Goal: Information Seeking & Learning: Learn about a topic

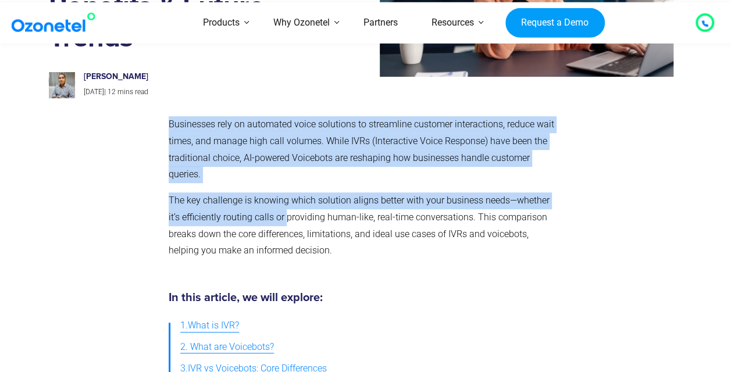
scroll to position [174, 0]
drag, startPoint x: 220, startPoint y: 210, endPoint x: 216, endPoint y: 199, distance: 11.0
click at [220, 209] on p "The key challenge is knowing which solution aligns better with your business ne…" at bounding box center [363, 225] width 389 height 67
click at [205, 137] on p "Businesses rely on automated voice solutions to streamline customer interaction…" at bounding box center [363, 149] width 389 height 67
click at [262, 130] on p "Businesses rely on automated voice solutions to streamline customer interaction…" at bounding box center [363, 149] width 389 height 67
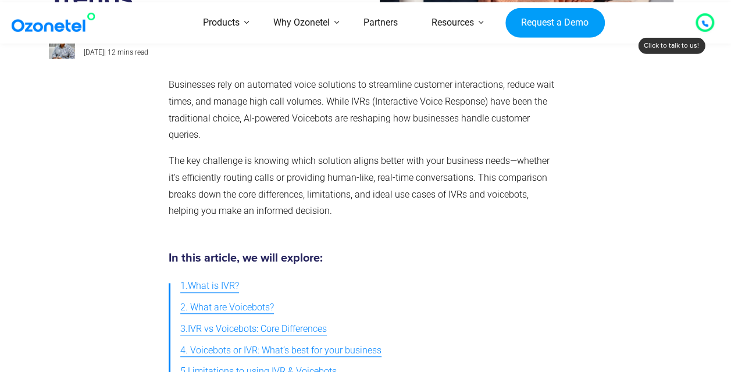
scroll to position [233, 0]
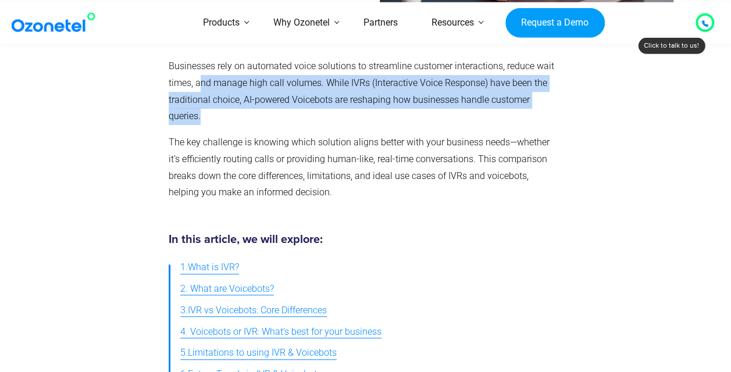
drag, startPoint x: 198, startPoint y: 86, endPoint x: 269, endPoint y: 133, distance: 85.1
click at [269, 133] on div "Businesses rely on automated voice solutions to streamline customer interaction…" at bounding box center [363, 129] width 389 height 143
drag, startPoint x: 269, startPoint y: 133, endPoint x: 259, endPoint y: 145, distance: 14.9
click at [259, 145] on p "The key challenge is knowing which solution aligns better with your business ne…" at bounding box center [363, 167] width 389 height 67
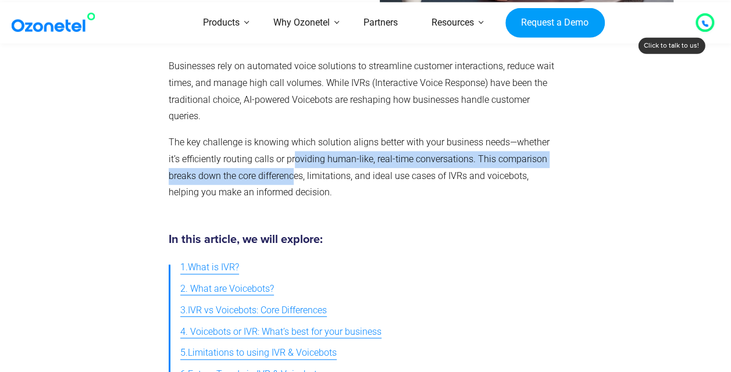
click at [292, 167] on p "The key challenge is knowing which solution aligns better with your business ne…" at bounding box center [363, 167] width 389 height 67
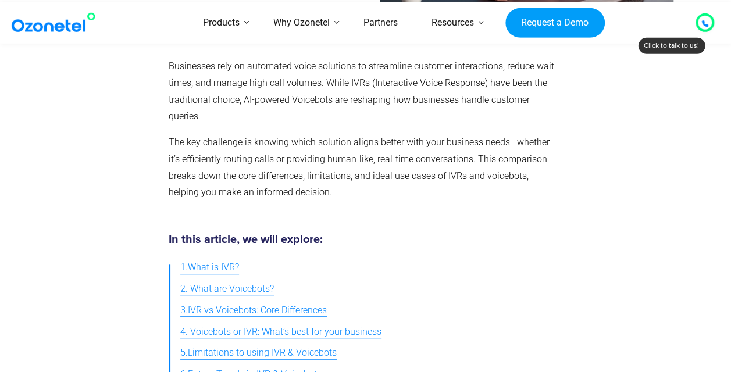
drag, startPoint x: 292, startPoint y: 167, endPoint x: 422, endPoint y: 143, distance: 132.5
click at [422, 142] on p "The key challenge is knowing which solution aligns better with your business ne…" at bounding box center [363, 167] width 389 height 67
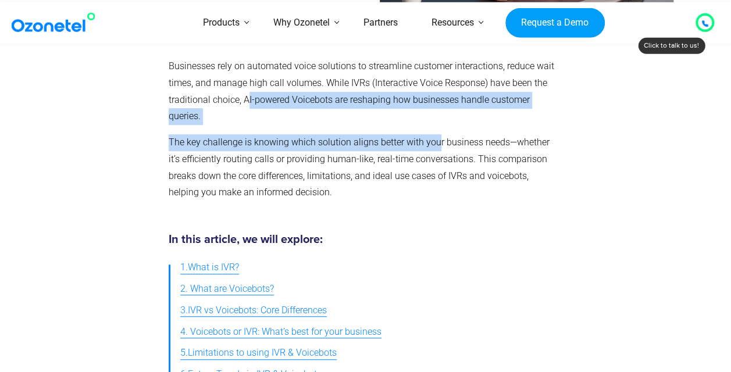
drag, startPoint x: 245, startPoint y: 102, endPoint x: 434, endPoint y: 129, distance: 190.8
click at [434, 129] on div "Businesses rely on automated voice solutions to streamline customer interaction…" at bounding box center [363, 129] width 389 height 143
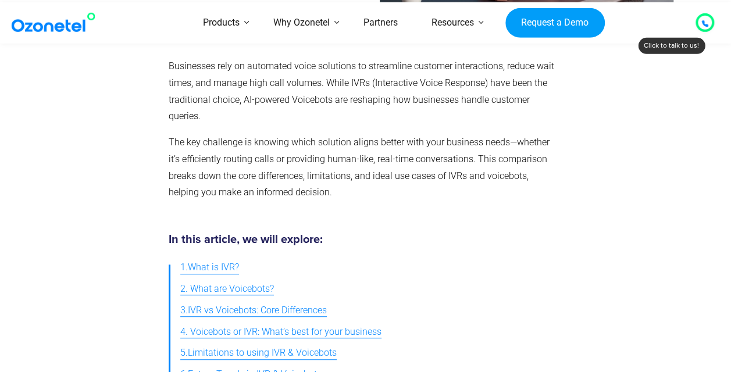
drag, startPoint x: 434, startPoint y: 129, endPoint x: 402, endPoint y: 171, distance: 53.1
click at [403, 171] on p "The key challenge is knowing which solution aligns better with your business ne…" at bounding box center [363, 167] width 389 height 67
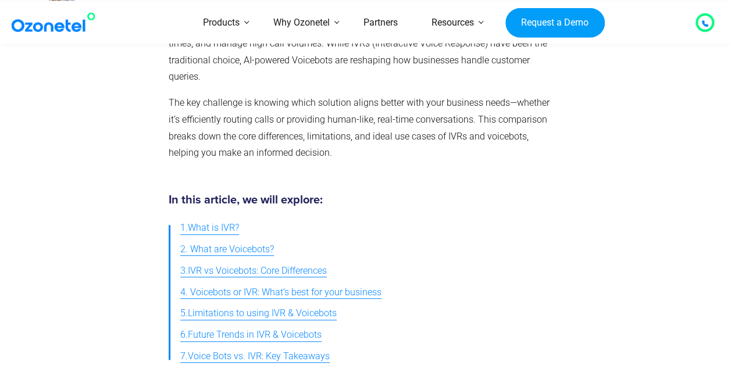
scroll to position [291, 0]
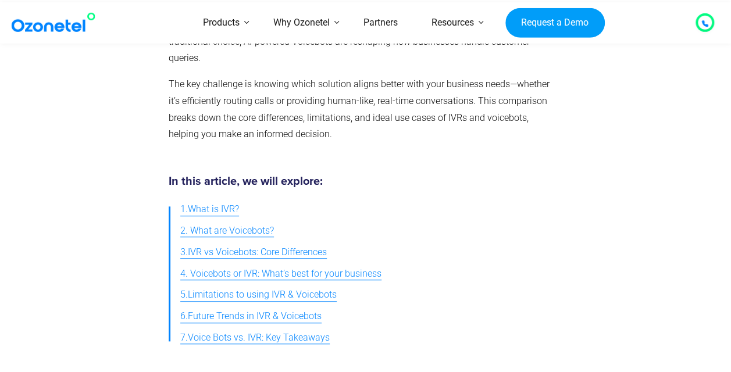
click at [231, 233] on span "2. What are Voicebots?" at bounding box center [227, 231] width 94 height 17
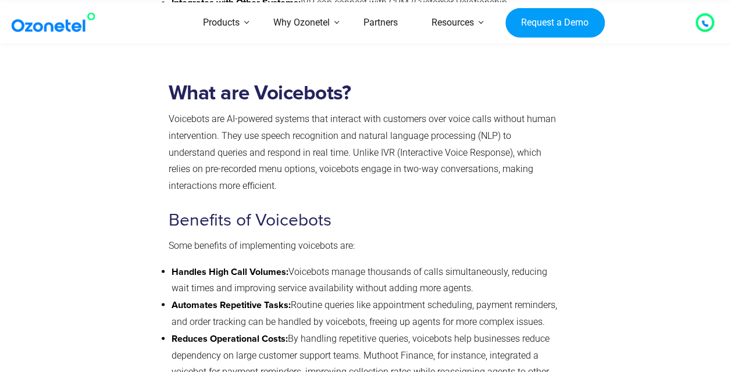
scroll to position [1087, 0]
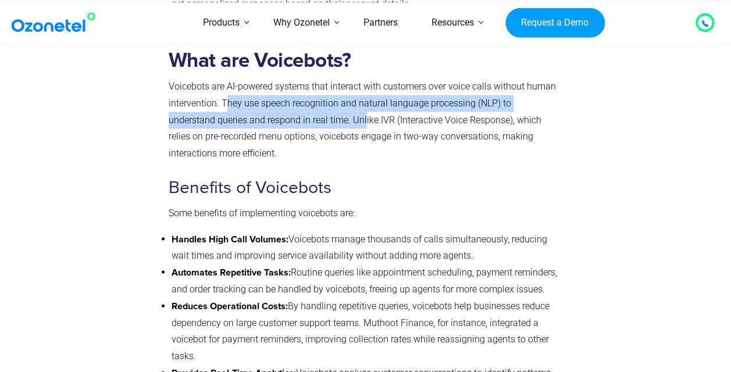
drag, startPoint x: 226, startPoint y: 112, endPoint x: 374, endPoint y: 149, distance: 152.8
click at [374, 149] on p "Voicebots are AI-powered systems that interact with customers over voice calls …" at bounding box center [363, 120] width 389 height 84
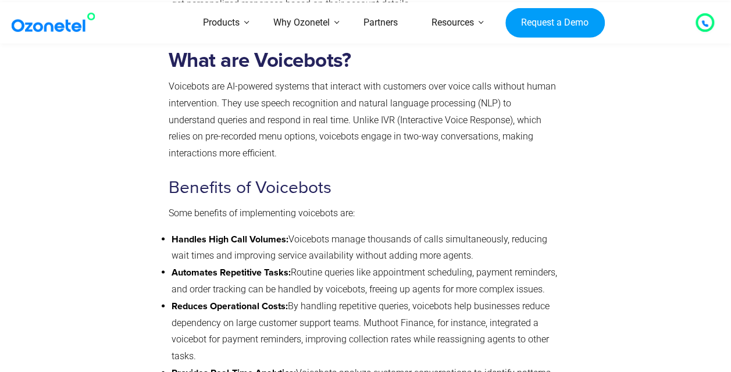
drag, startPoint x: 374, startPoint y: 149, endPoint x: 346, endPoint y: 185, distance: 45.6
click at [346, 185] on h3 "Benefits of Voicebots" at bounding box center [363, 187] width 389 height 23
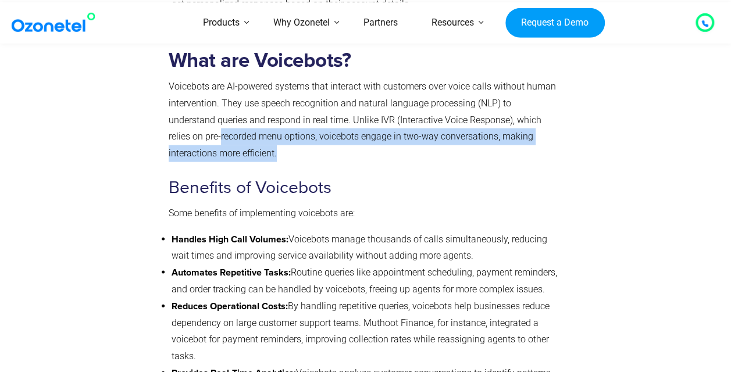
drag, startPoint x: 173, startPoint y: 149, endPoint x: 250, endPoint y: 165, distance: 78.4
click at [250, 165] on div "What are Voicebots? Voicebots are AI-powered systems that interact with custome…" at bounding box center [363, 294] width 401 height 508
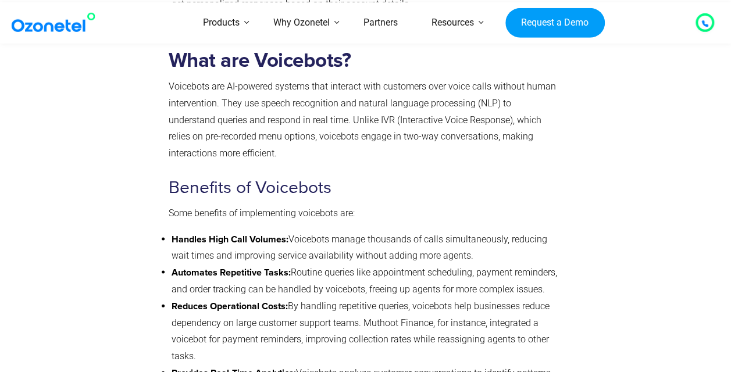
drag, startPoint x: 250, startPoint y: 165, endPoint x: 498, endPoint y: 172, distance: 247.7
click at [498, 172] on div "What are Voicebots? Voicebots are AI-powered systems that interact with custome…" at bounding box center [363, 290] width 389 height 484
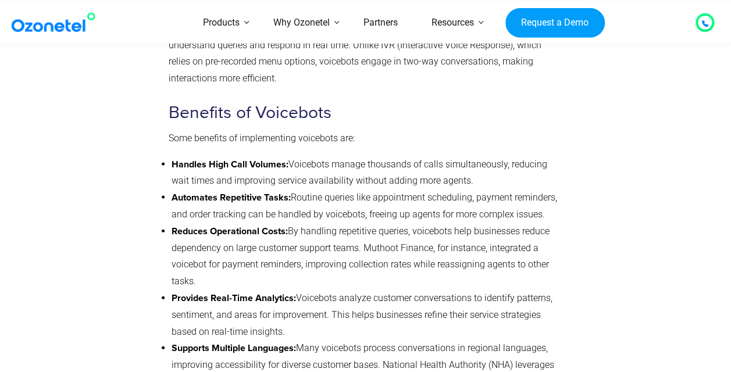
scroll to position [1203, 0]
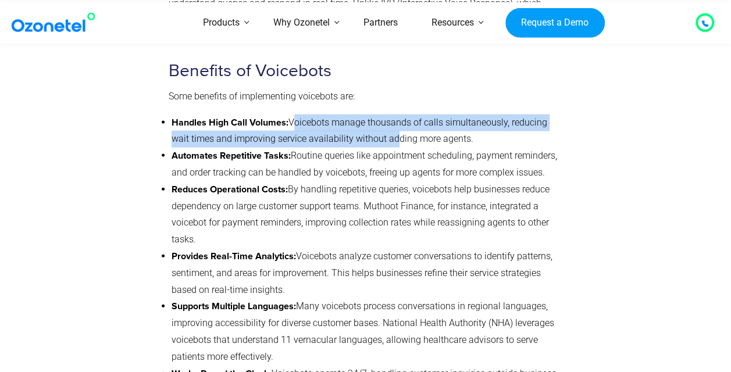
drag, startPoint x: 292, startPoint y: 128, endPoint x: 391, endPoint y: 148, distance: 100.8
click at [391, 148] on li "Handles High Call Volumes: Voicebots manage thousands of calls simultaneously, …" at bounding box center [364, 132] width 387 height 34
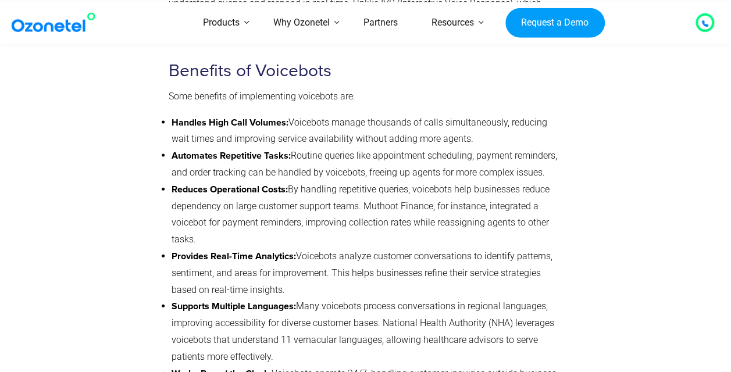
drag, startPoint x: 391, startPoint y: 148, endPoint x: 394, endPoint y: 176, distance: 27.5
click at [394, 176] on li "Automates Repetitive Tasks: Routine queries like appointment scheduling, paymen…" at bounding box center [364, 165] width 387 height 34
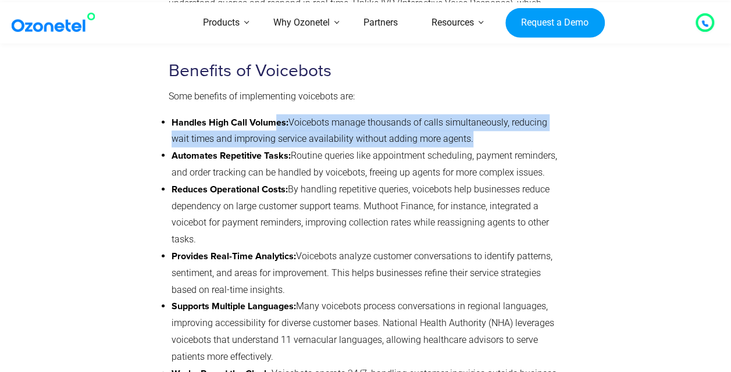
drag, startPoint x: 465, startPoint y: 142, endPoint x: 273, endPoint y: 115, distance: 193.8
click at [273, 115] on div "What are Voicebots? Voicebots are AI-powered systems that interact with custome…" at bounding box center [363, 174] width 389 height 484
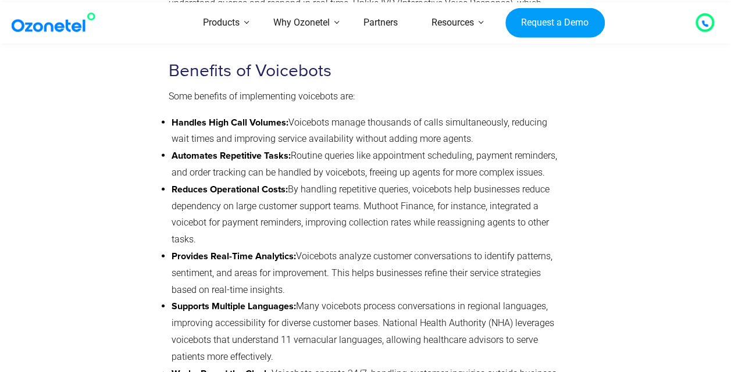
drag, startPoint x: 273, startPoint y: 115, endPoint x: 322, endPoint y: 169, distance: 72.9
click at [322, 169] on li "Automates Repetitive Tasks: Routine queries like appointment scheduling, paymen…" at bounding box center [364, 165] width 387 height 34
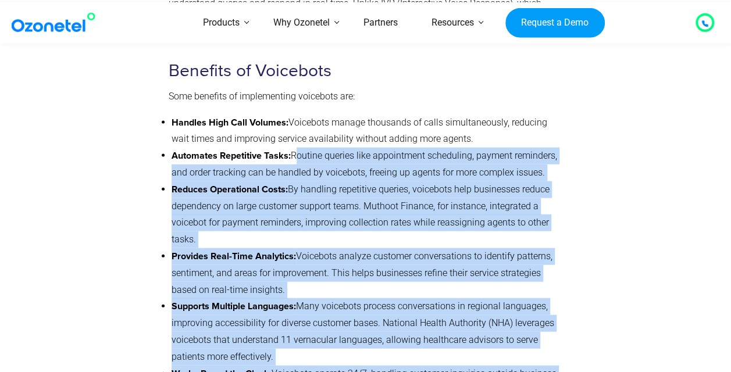
drag, startPoint x: 292, startPoint y: 162, endPoint x: 568, endPoint y: 186, distance: 276.6
click at [568, 186] on div "What are Voicebots? Voicebots are AI-powered systems that interact with custome…" at bounding box center [366, 177] width 634 height 508
click at [349, 245] on li "Reduces Operational Costs: By handling repetitive queries, voicebots help busin…" at bounding box center [364, 214] width 387 height 67
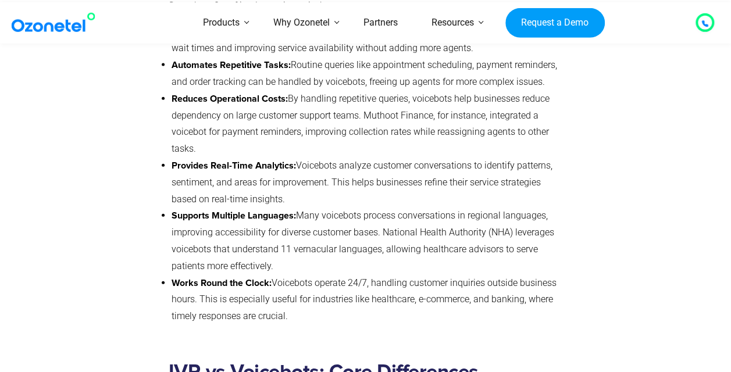
scroll to position [1319, 0]
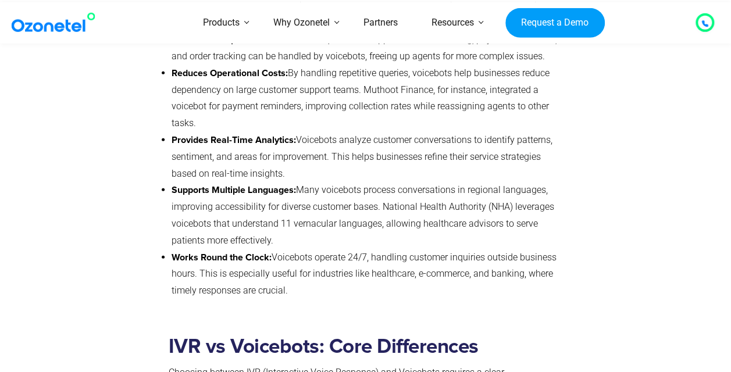
drag, startPoint x: 298, startPoint y: 145, endPoint x: 344, endPoint y: 188, distance: 62.9
click at [344, 182] on li "Provides Real-Time Analytics: Voicebots analyze customer conversations to ident…" at bounding box center [364, 157] width 387 height 50
click at [524, 178] on li "Provides Real-Time Analytics: Voicebots analyze customer conversations to ident…" at bounding box center [364, 157] width 387 height 50
click at [500, 162] on li "Provides Real-Time Analytics: Voicebots analyze customer conversations to ident…" at bounding box center [364, 157] width 387 height 50
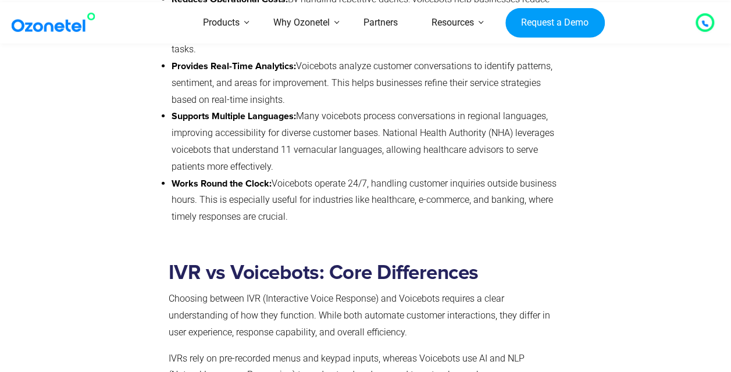
scroll to position [1435, 0]
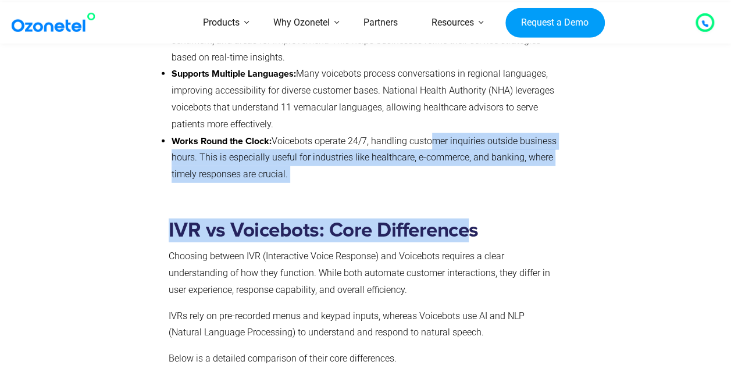
drag, startPoint x: 430, startPoint y: 146, endPoint x: 466, endPoint y: 176, distance: 46.8
drag, startPoint x: 466, startPoint y: 176, endPoint x: 310, endPoint y: 167, distance: 156.6
click at [311, 167] on li "Works Round the Clock: Voicebots operate 24/7, handling customer inquiries outs…" at bounding box center [364, 158] width 387 height 50
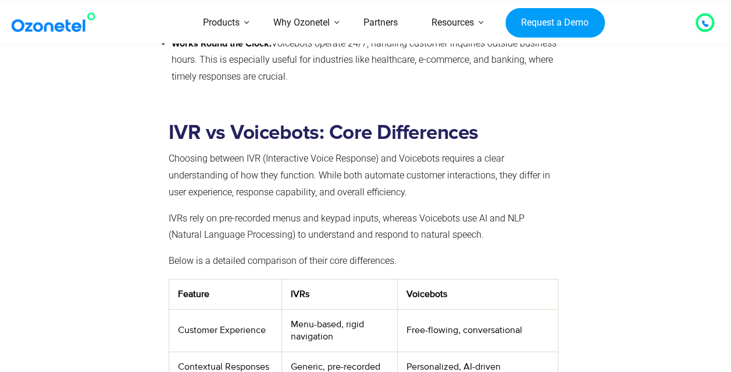
scroll to position [1552, 0]
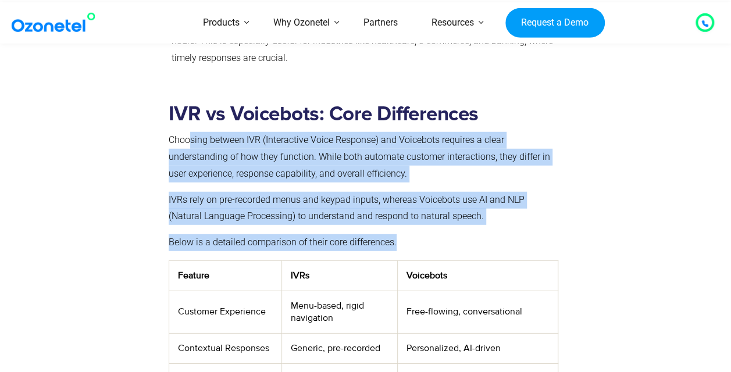
drag, startPoint x: 188, startPoint y: 150, endPoint x: 412, endPoint y: 235, distance: 239.4
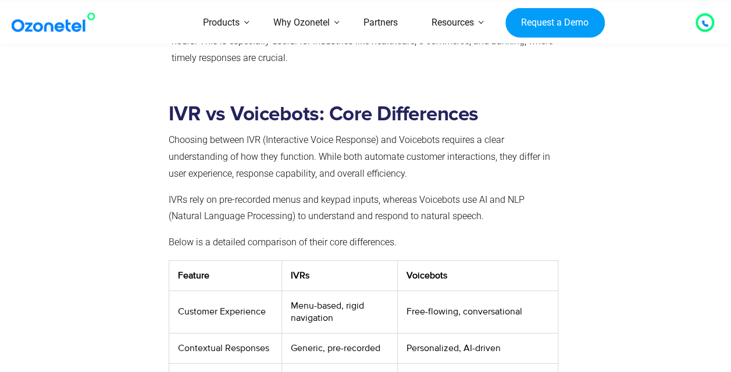
drag, startPoint x: 412, startPoint y: 235, endPoint x: 584, endPoint y: 216, distance: 172.5
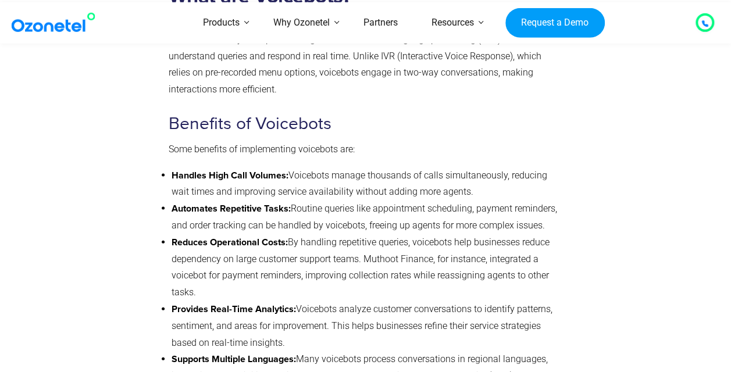
scroll to position [1087, 0]
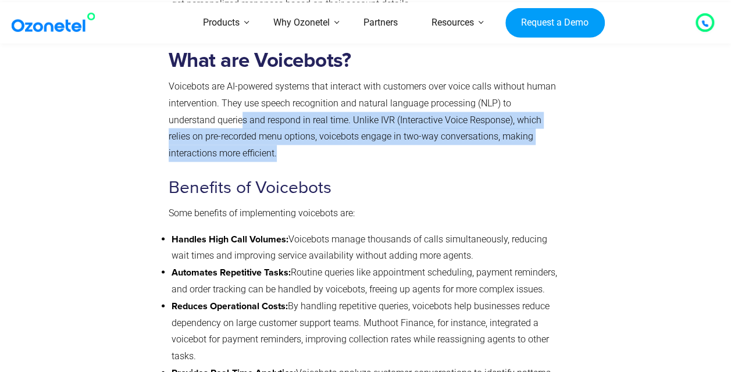
drag, startPoint x: 220, startPoint y: 145, endPoint x: 245, endPoint y: 165, distance: 32.2
click at [245, 162] on p "Voicebots are AI-powered systems that interact with customers over voice calls …" at bounding box center [363, 120] width 389 height 84
click at [243, 133] on p "Voicebots are AI-powered systems that interact with customers over voice calls …" at bounding box center [363, 120] width 389 height 84
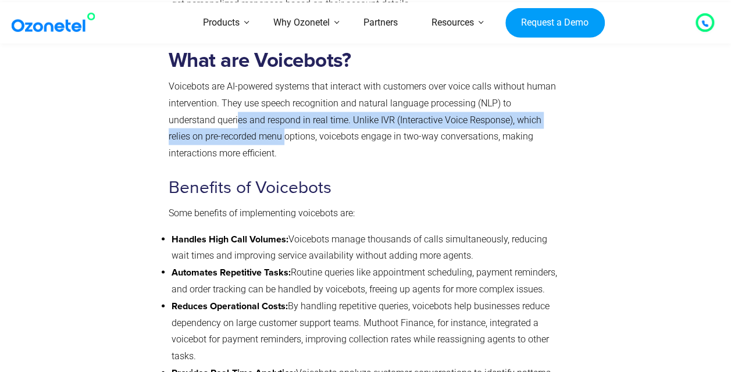
drag, startPoint x: 234, startPoint y: 148, endPoint x: 185, endPoint y: 119, distance: 57.3
click at [185, 119] on p "Voicebots are AI-powered systems that interact with customers over voice calls …" at bounding box center [363, 120] width 389 height 84
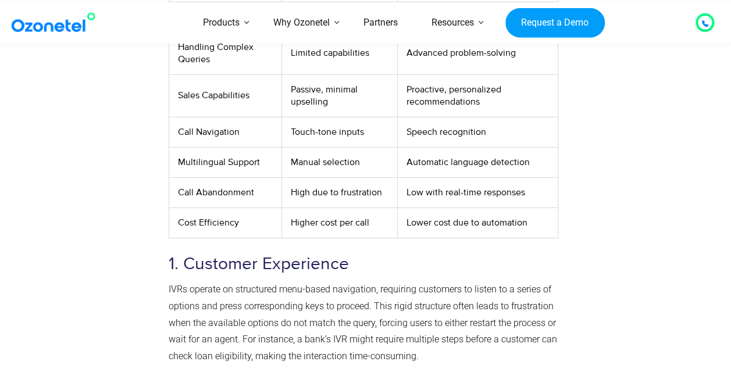
scroll to position [1959, 0]
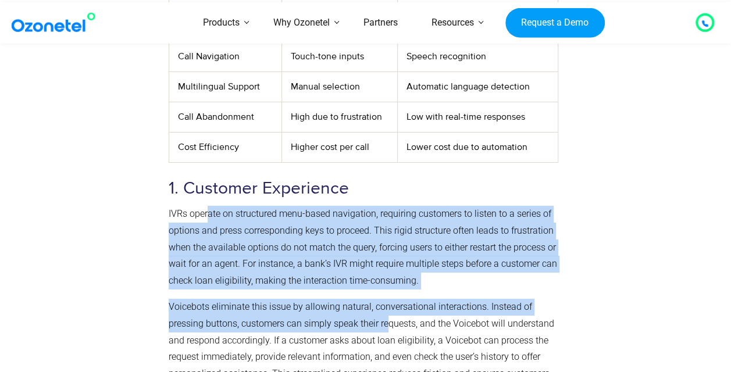
drag, startPoint x: 207, startPoint y: 227, endPoint x: 389, endPoint y: 336, distance: 212.3
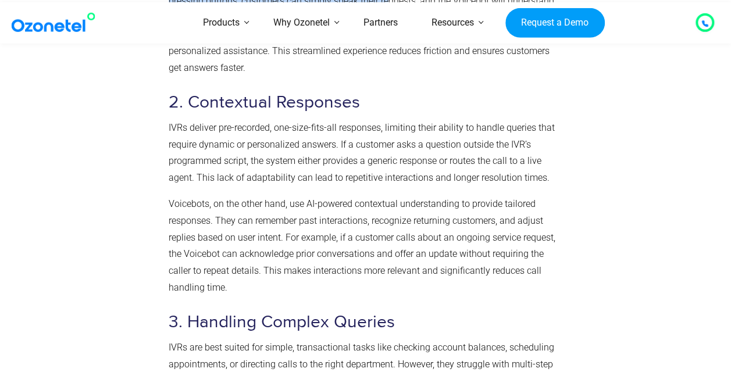
scroll to position [2307, 0]
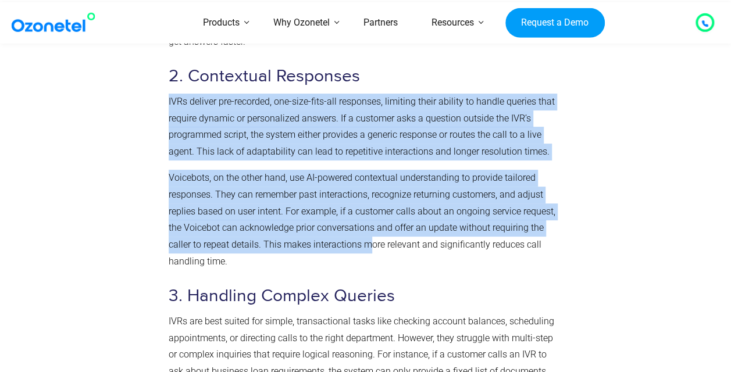
drag, startPoint x: 238, startPoint y: 166, endPoint x: 374, endPoint y: 258, distance: 164.6
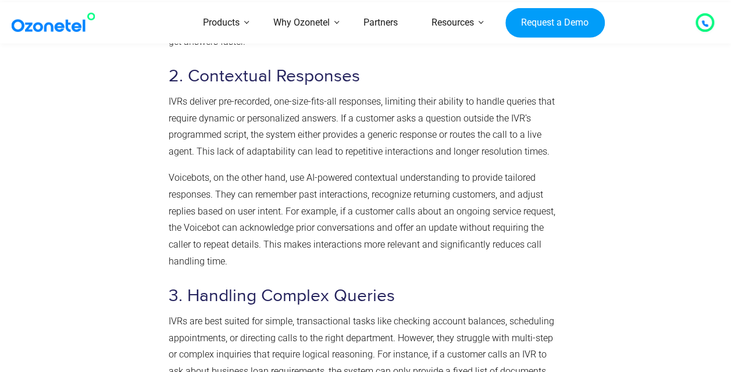
drag, startPoint x: 374, startPoint y: 258, endPoint x: 396, endPoint y: 296, distance: 44.0
click at [396, 296] on h3 "3. Handling Complex Queries" at bounding box center [363, 296] width 389 height 23
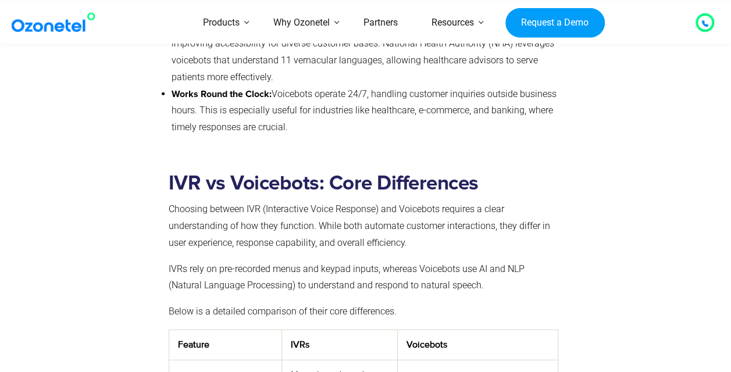
scroll to position [1435, 0]
